Goal: Task Accomplishment & Management: Use online tool/utility

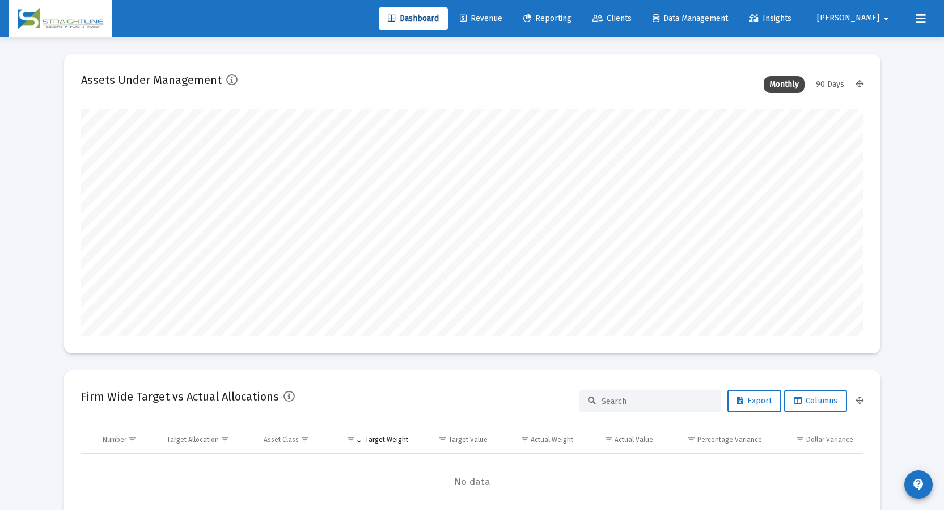
scroll to position [227, 421]
type input "[DATE]"
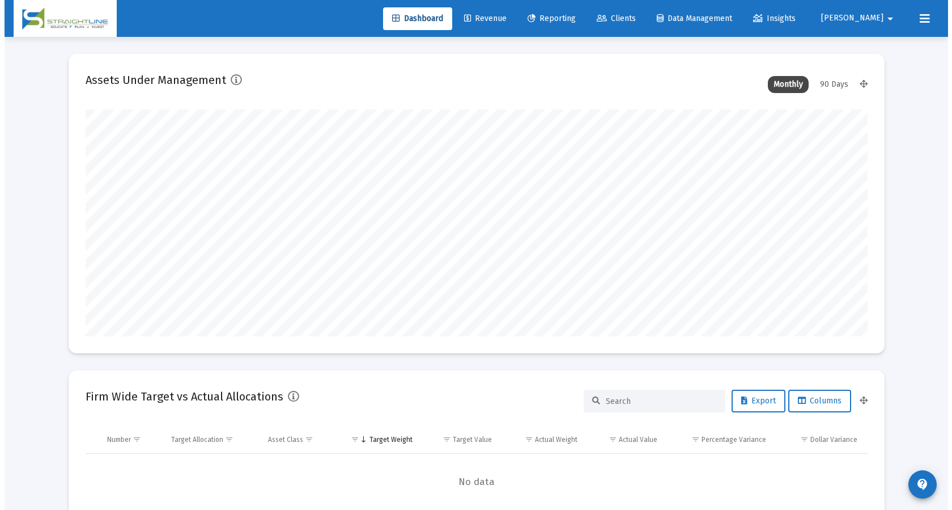
scroll to position [227, 366]
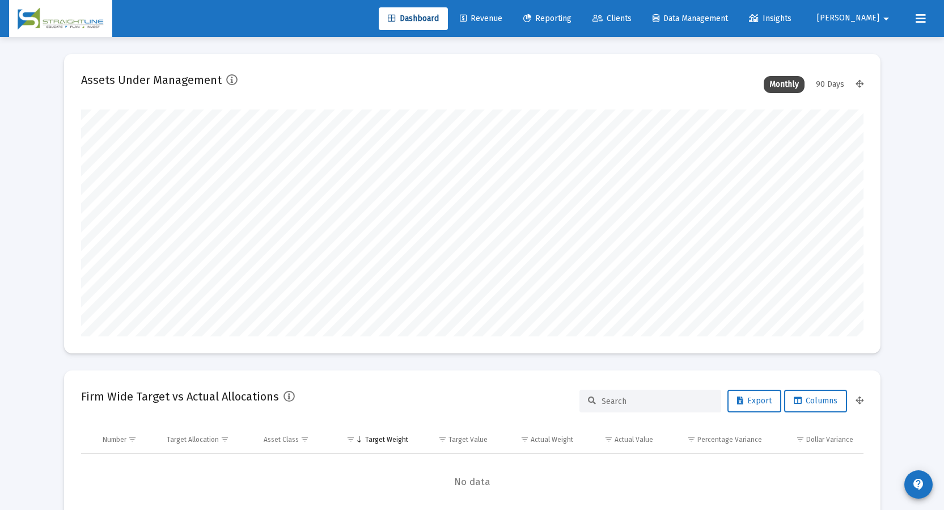
click at [571, 14] on span "Reporting" at bounding box center [547, 19] width 48 height 10
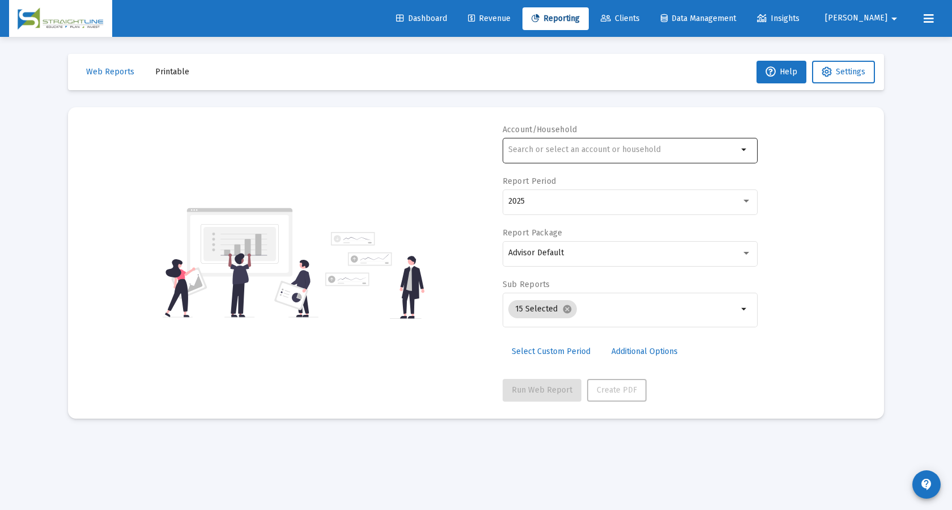
click at [616, 145] on div at bounding box center [624, 150] width 230 height 28
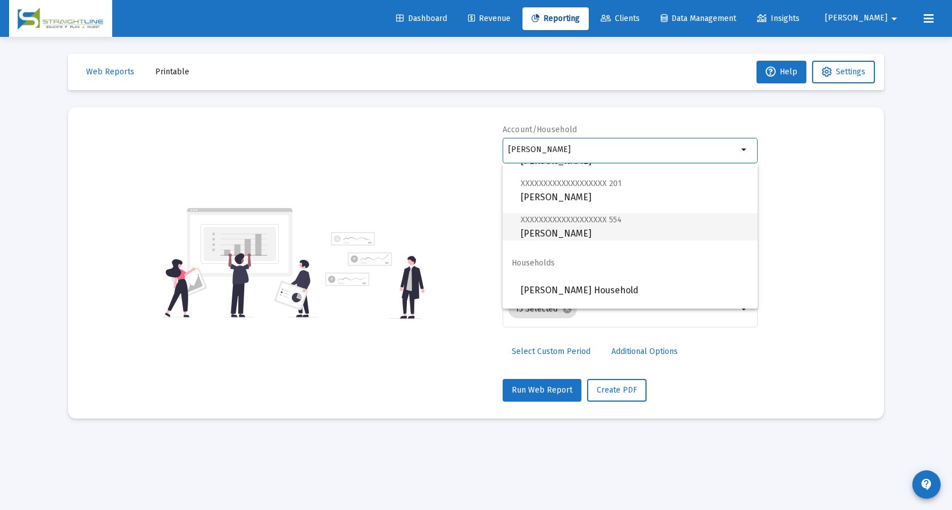
scroll to position [363, 0]
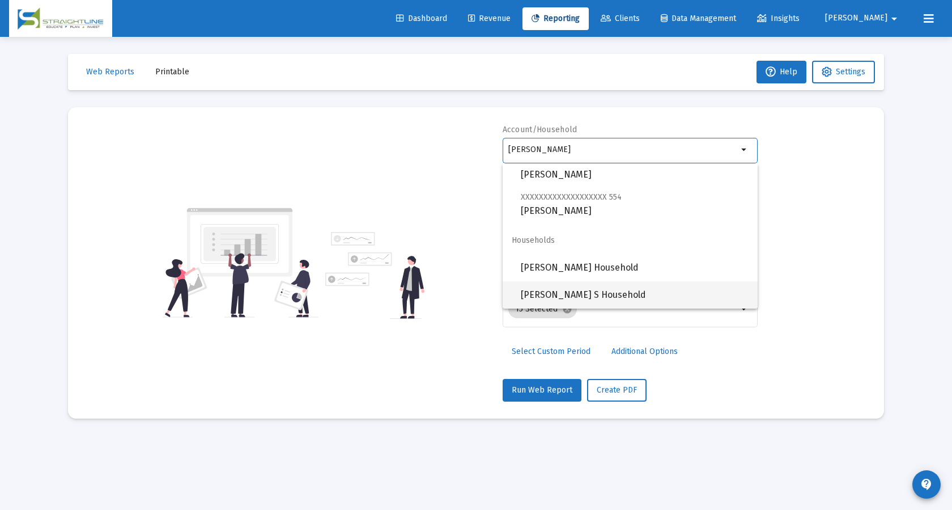
click at [650, 295] on span "[PERSON_NAME] S Household" at bounding box center [635, 294] width 228 height 27
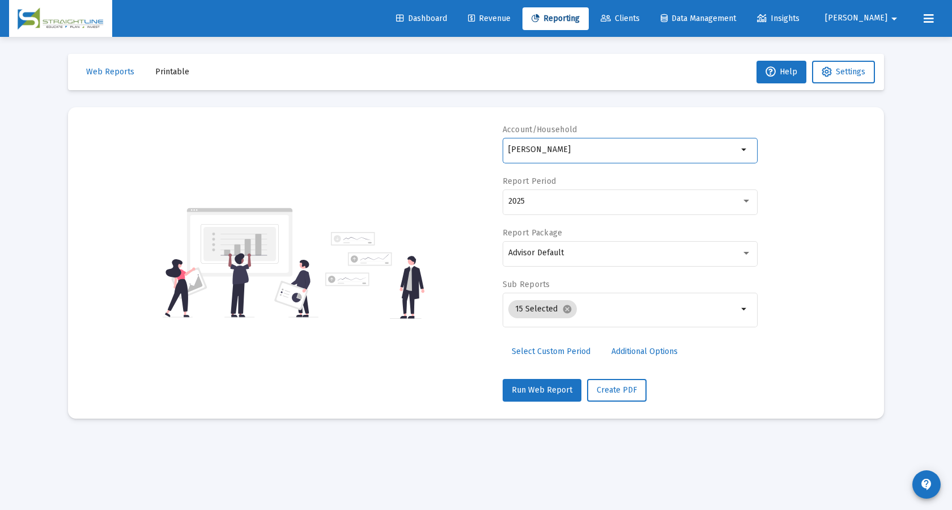
type input "[PERSON_NAME] S Household"
click at [632, 251] on div "Advisor Default" at bounding box center [625, 252] width 233 height 9
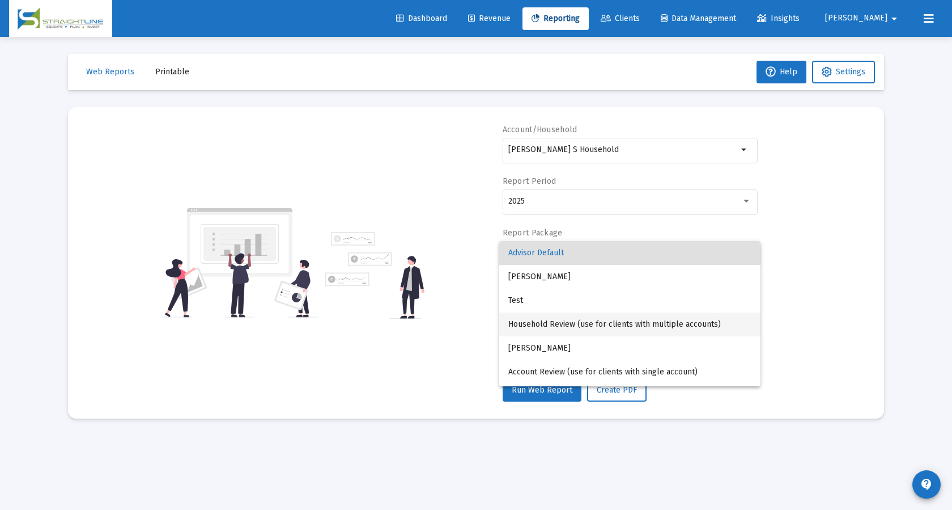
click at [640, 324] on span "Household Review (use for clients with multiple accounts)" at bounding box center [630, 324] width 243 height 24
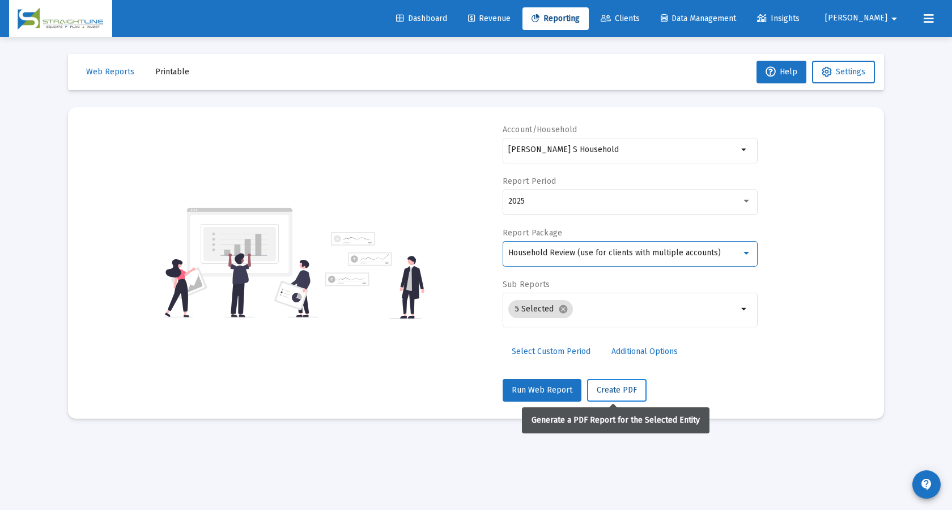
click at [619, 388] on span "Create PDF" at bounding box center [617, 390] width 40 height 10
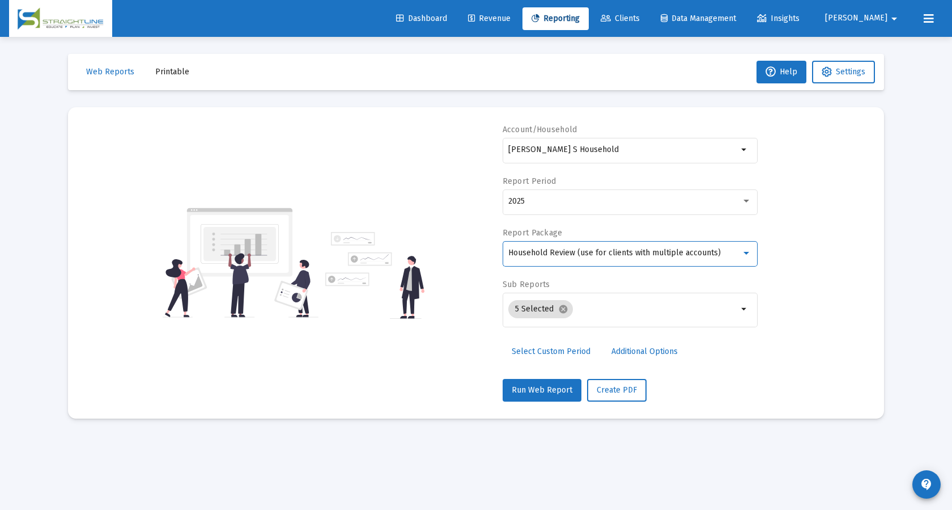
click at [537, 252] on span "Household Review (use for clients with multiple accounts)" at bounding box center [615, 253] width 213 height 10
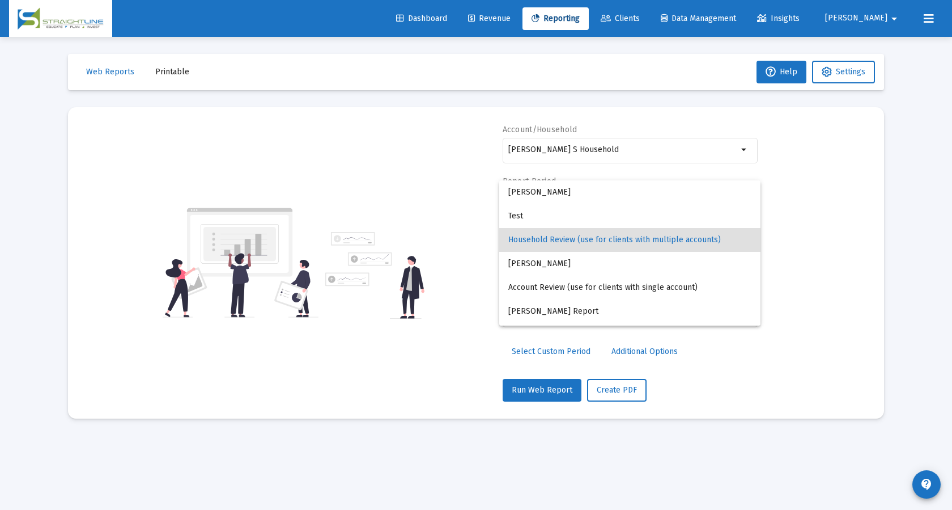
scroll to position [45, 0]
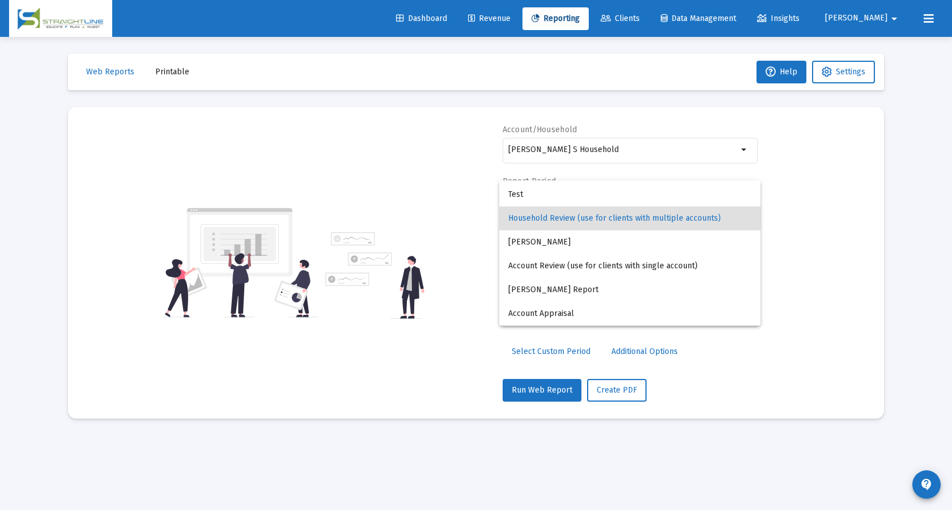
click at [722, 376] on div at bounding box center [476, 255] width 952 height 510
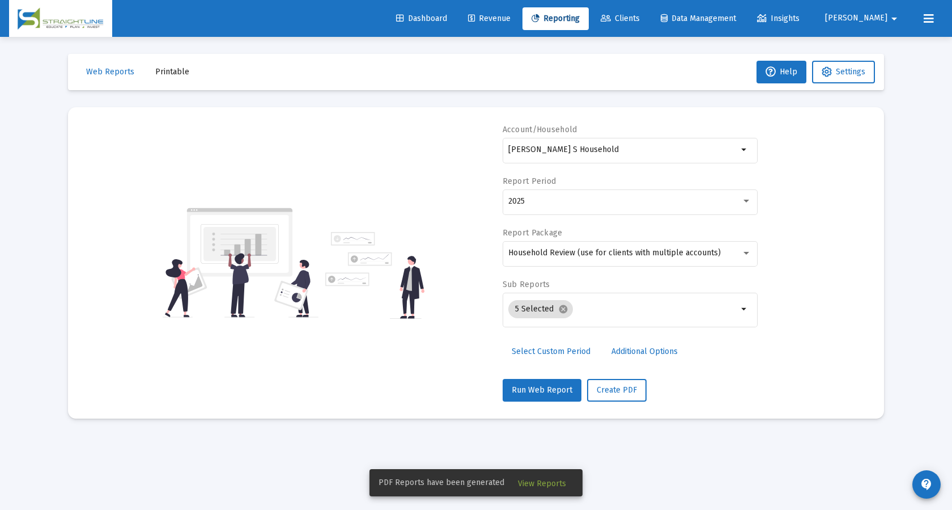
click at [559, 483] on span "View Reports" at bounding box center [542, 484] width 48 height 10
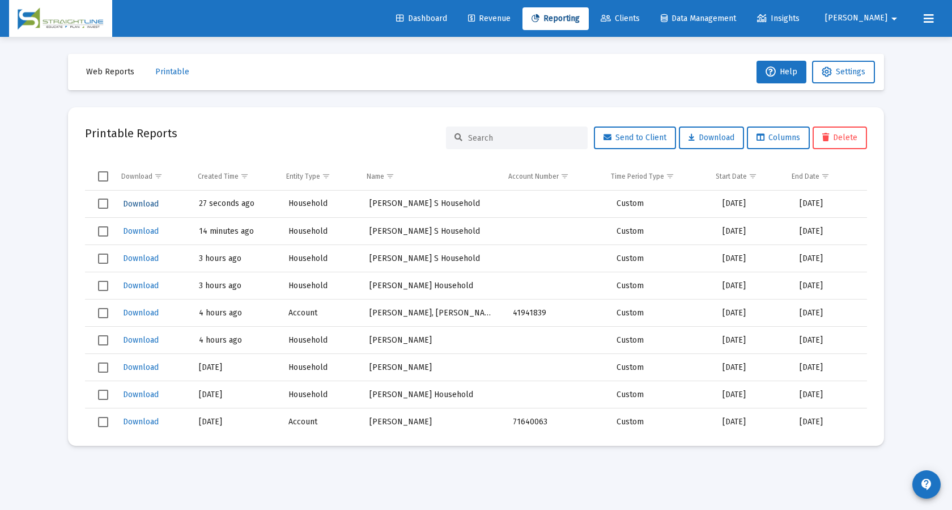
click at [147, 201] on span "Download" at bounding box center [141, 204] width 36 height 10
click at [143, 231] on span "Download" at bounding box center [141, 231] width 36 height 10
click at [109, 72] on span "Web Reports" at bounding box center [110, 72] width 48 height 10
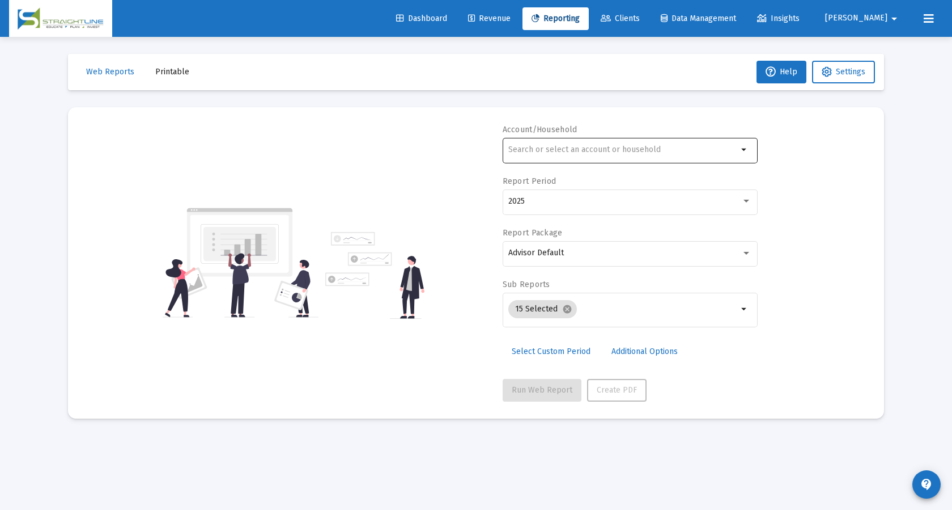
click at [537, 139] on div at bounding box center [624, 150] width 230 height 28
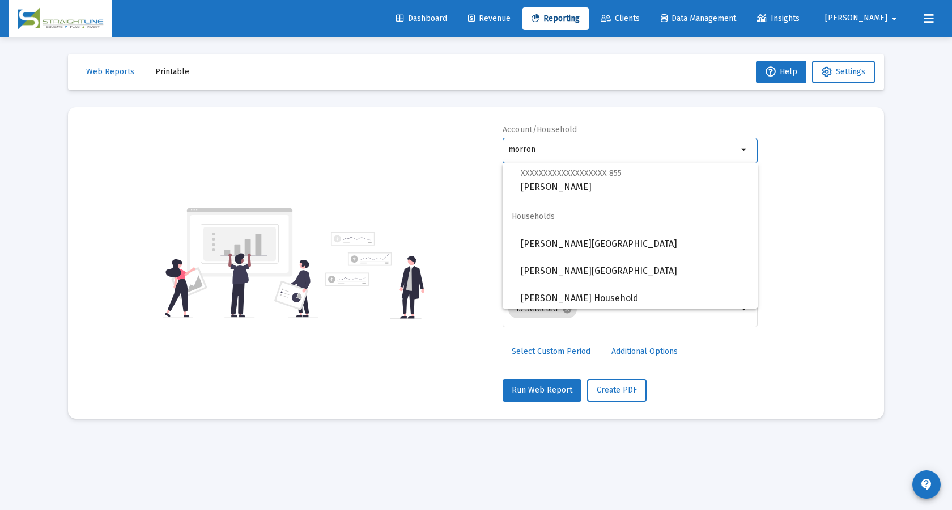
scroll to position [608, 0]
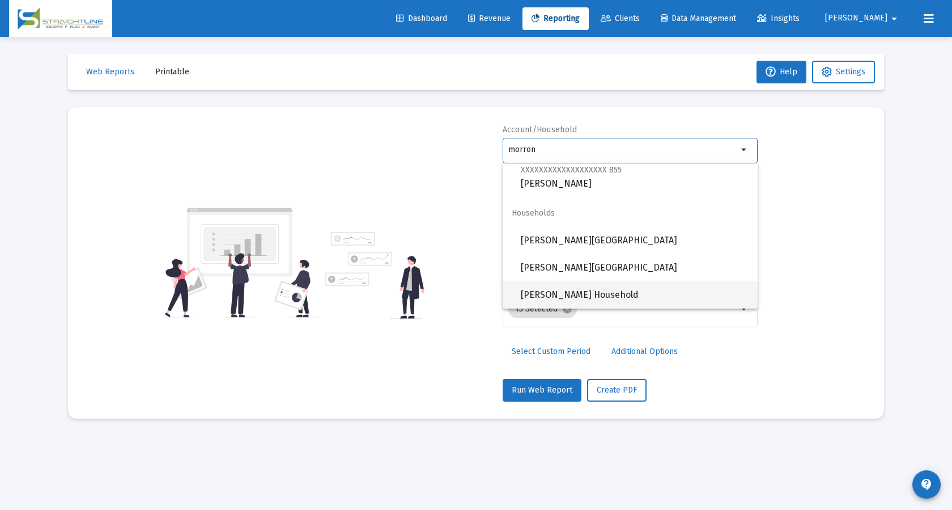
click at [664, 289] on span "[PERSON_NAME] Household" at bounding box center [635, 294] width 228 height 27
type input "[PERSON_NAME] Household"
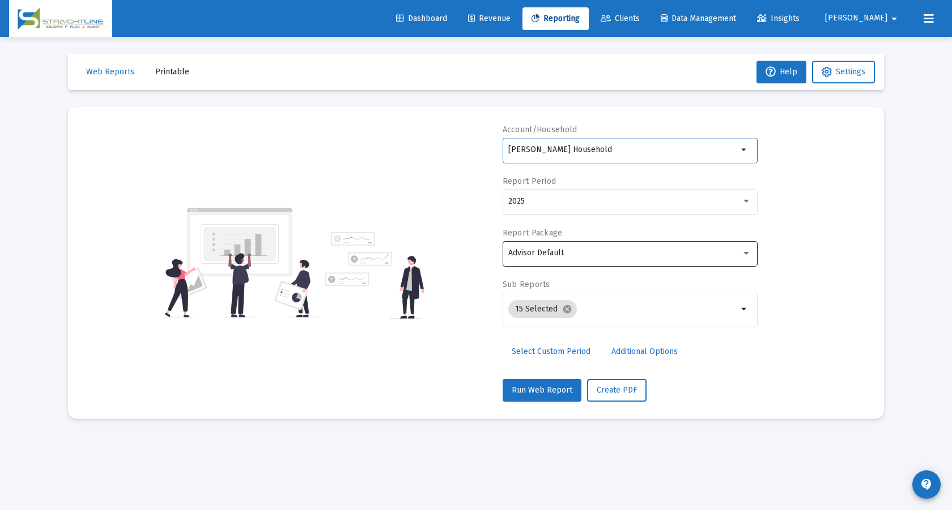
click at [606, 258] on div "Advisor Default" at bounding box center [630, 253] width 243 height 28
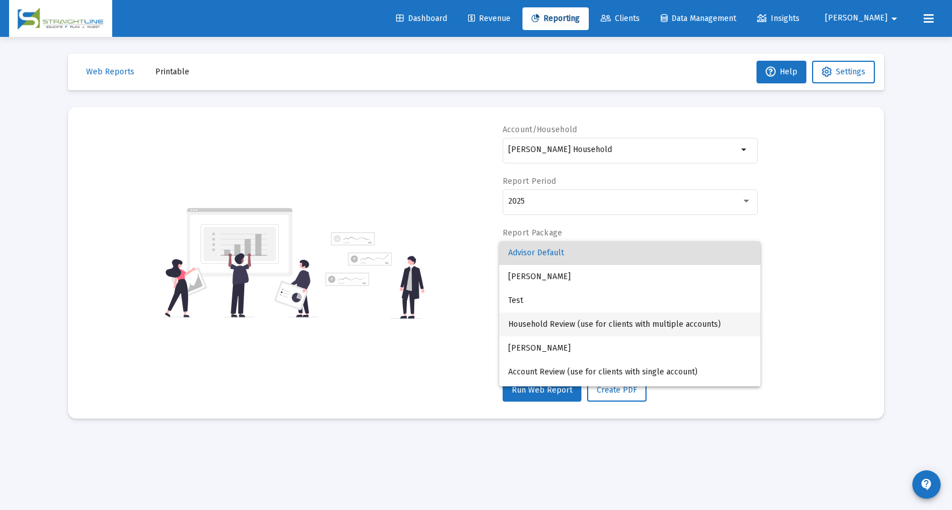
click at [607, 323] on span "Household Review (use for clients with multiple accounts)" at bounding box center [630, 324] width 243 height 24
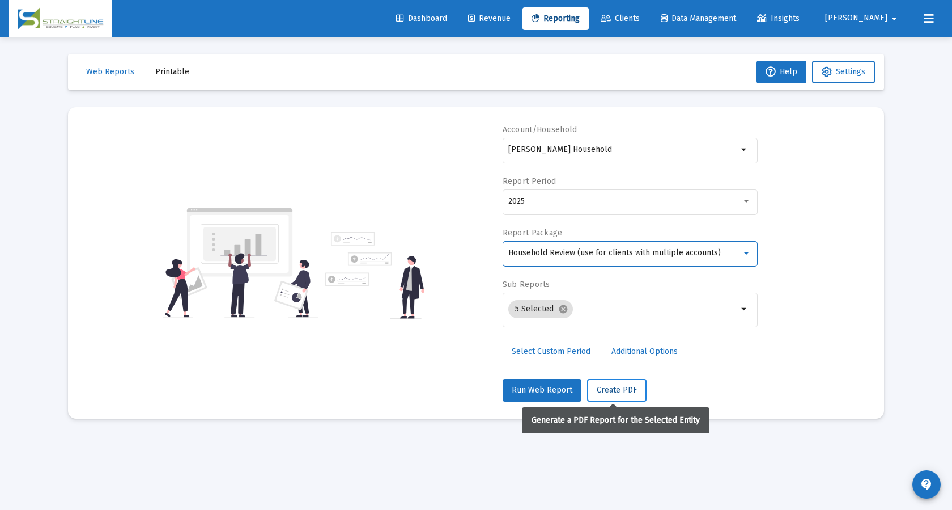
click at [623, 389] on span "Create PDF" at bounding box center [617, 390] width 40 height 10
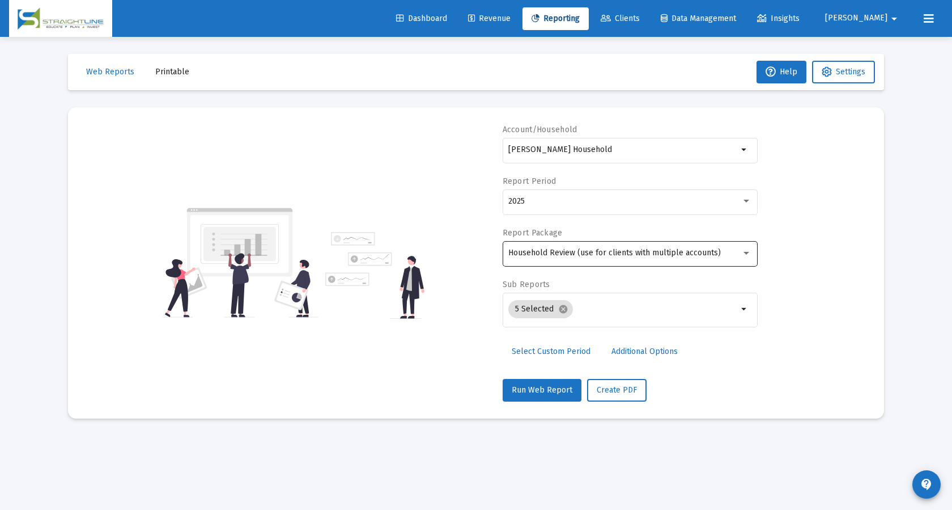
click at [587, 244] on div "Household Review (use for clients with multiple accounts)" at bounding box center [630, 253] width 243 height 28
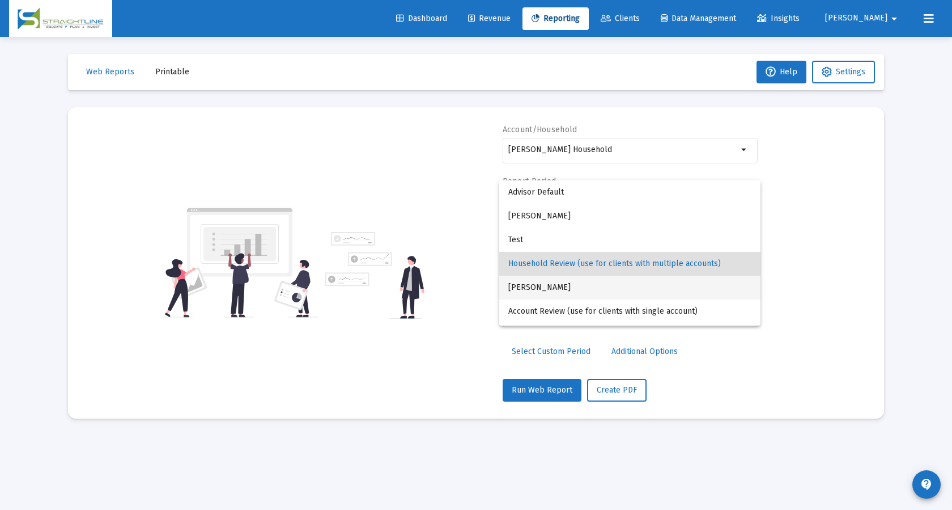
scroll to position [11, 0]
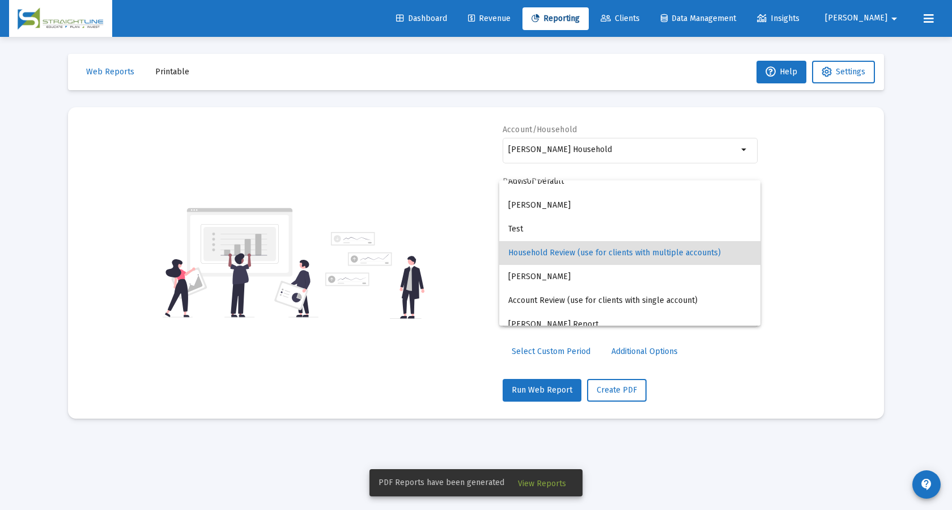
click at [551, 485] on span "View Reports" at bounding box center [542, 484] width 48 height 10
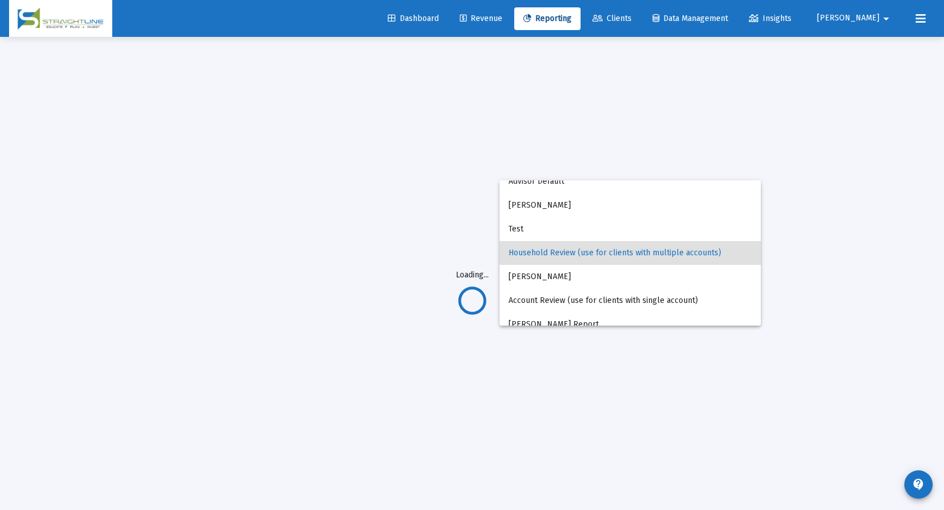
click at [580, 24] on div at bounding box center [472, 255] width 944 height 510
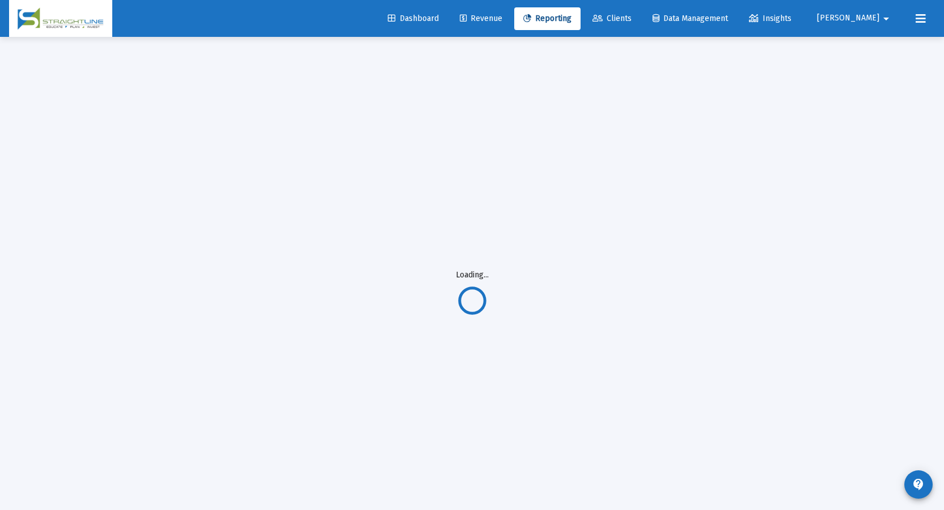
click at [574, 26] on link "Reporting" at bounding box center [547, 18] width 66 height 23
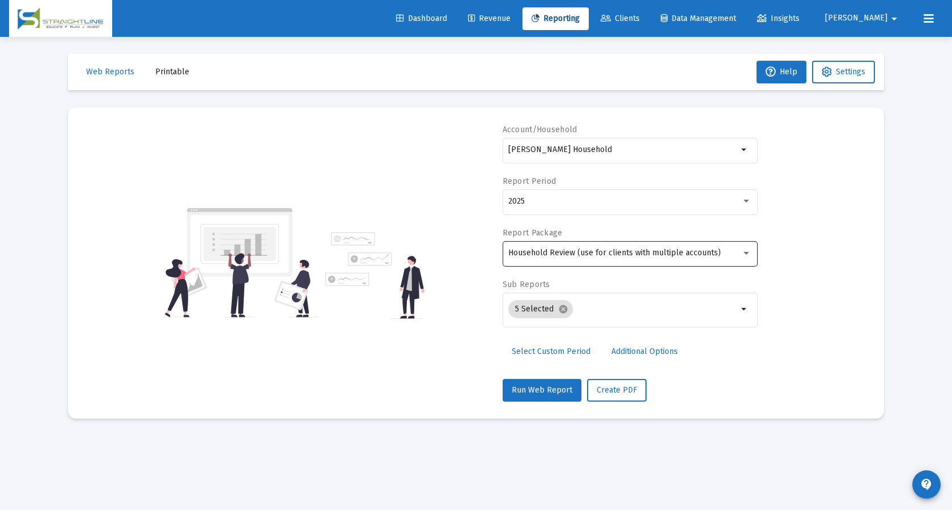
click at [583, 251] on span "Household Review (use for clients with multiple accounts)" at bounding box center [615, 253] width 213 height 10
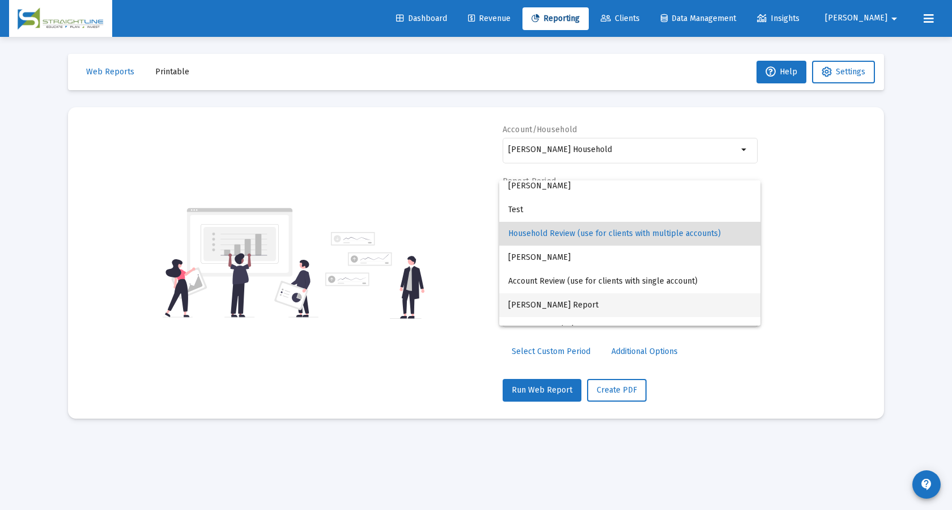
scroll to position [45, 0]
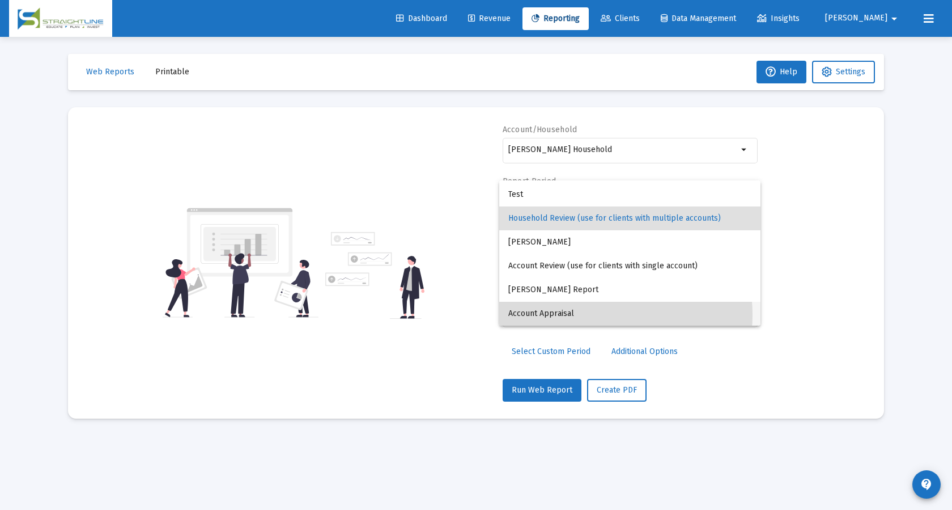
click at [592, 316] on span "Account Appraisal" at bounding box center [630, 314] width 243 height 24
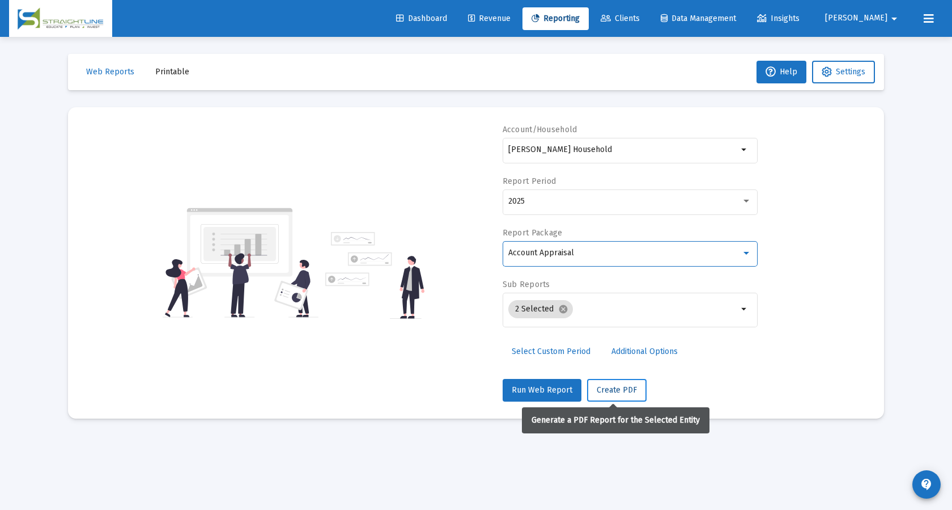
click at [617, 396] on button "Create PDF" at bounding box center [617, 390] width 60 height 23
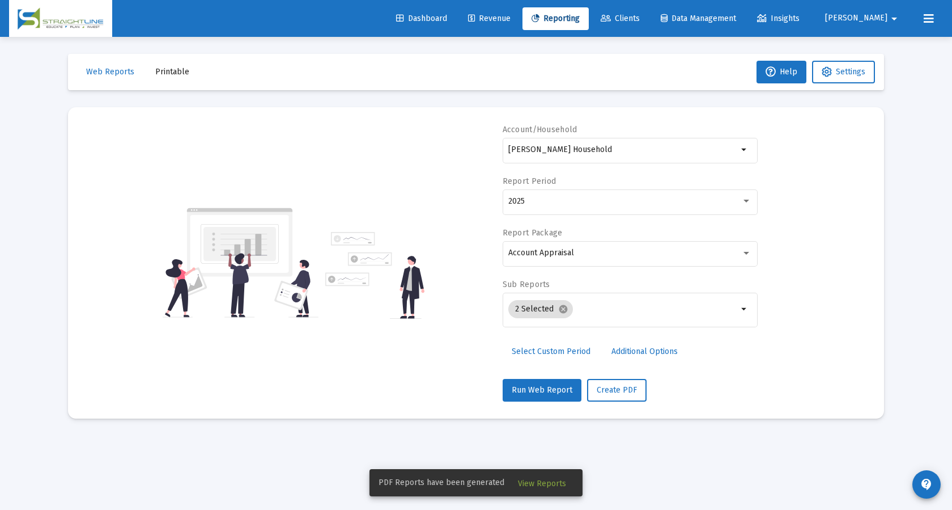
click at [539, 480] on span "View Reports" at bounding box center [542, 484] width 48 height 10
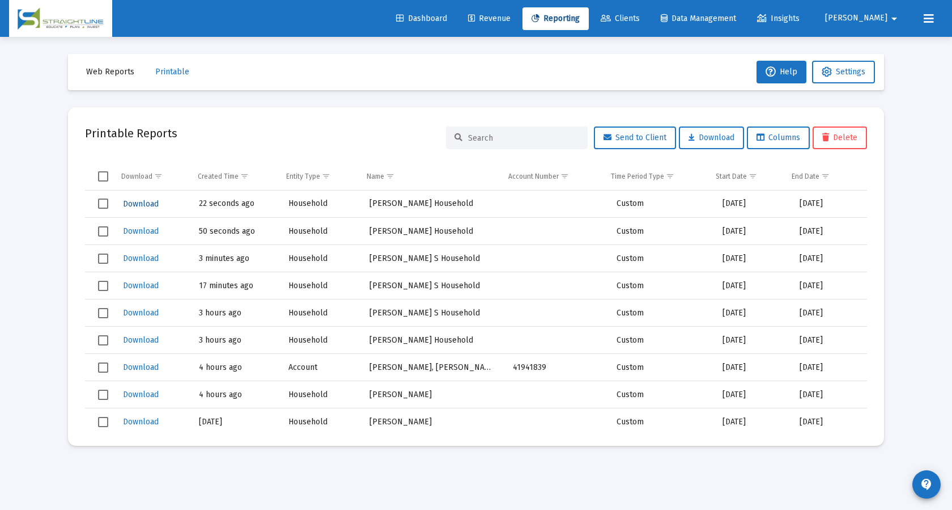
click at [142, 202] on span "Download" at bounding box center [141, 204] width 36 height 10
